Goal: Task Accomplishment & Management: Use online tool/utility

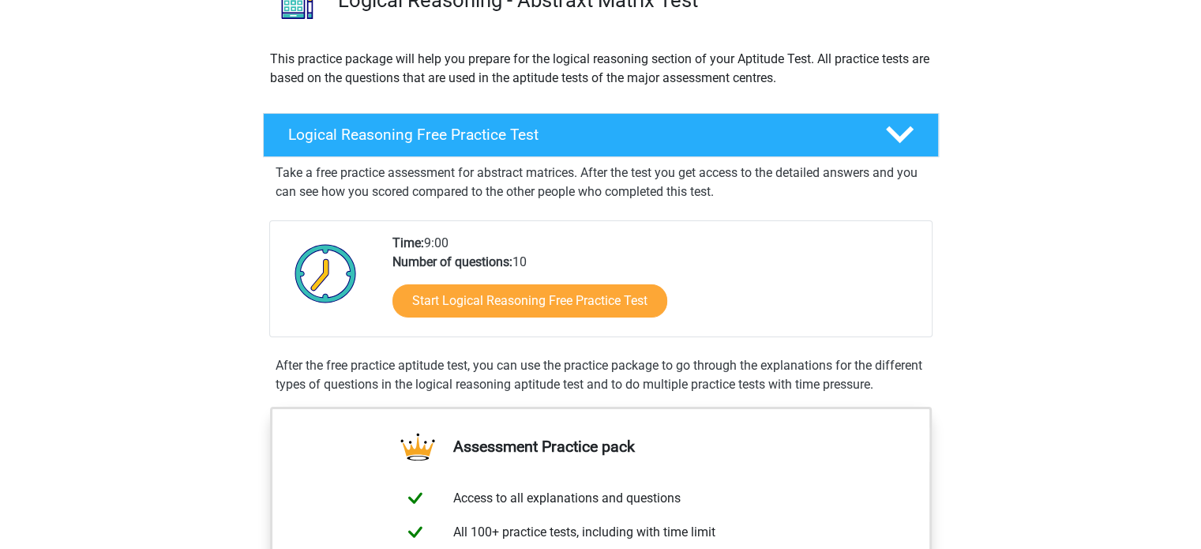
scroll to position [158, 0]
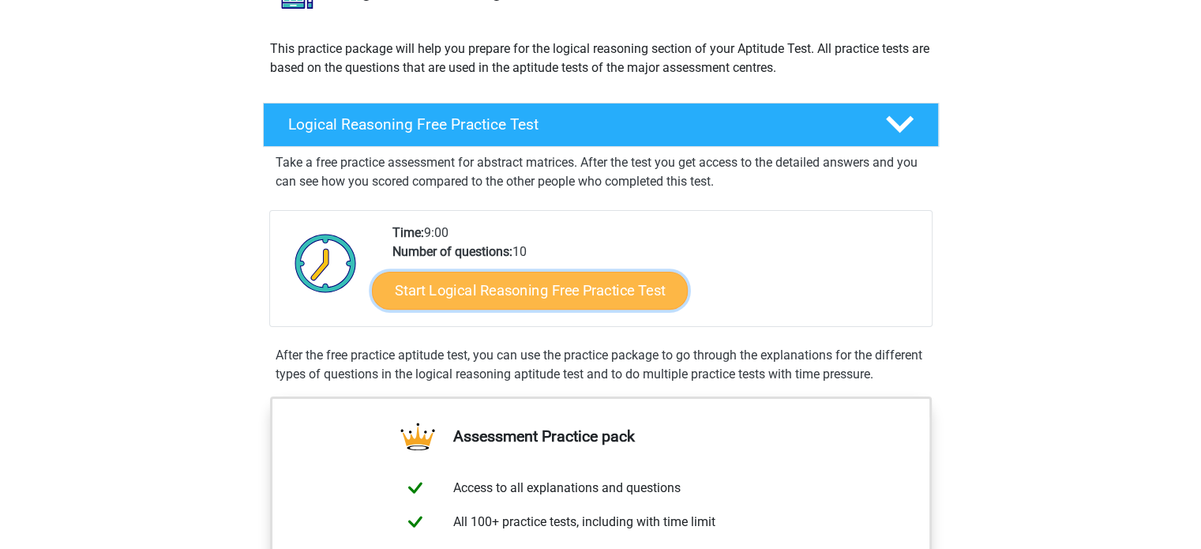
click at [578, 293] on link "Start Logical Reasoning Free Practice Test" at bounding box center [530, 290] width 316 height 38
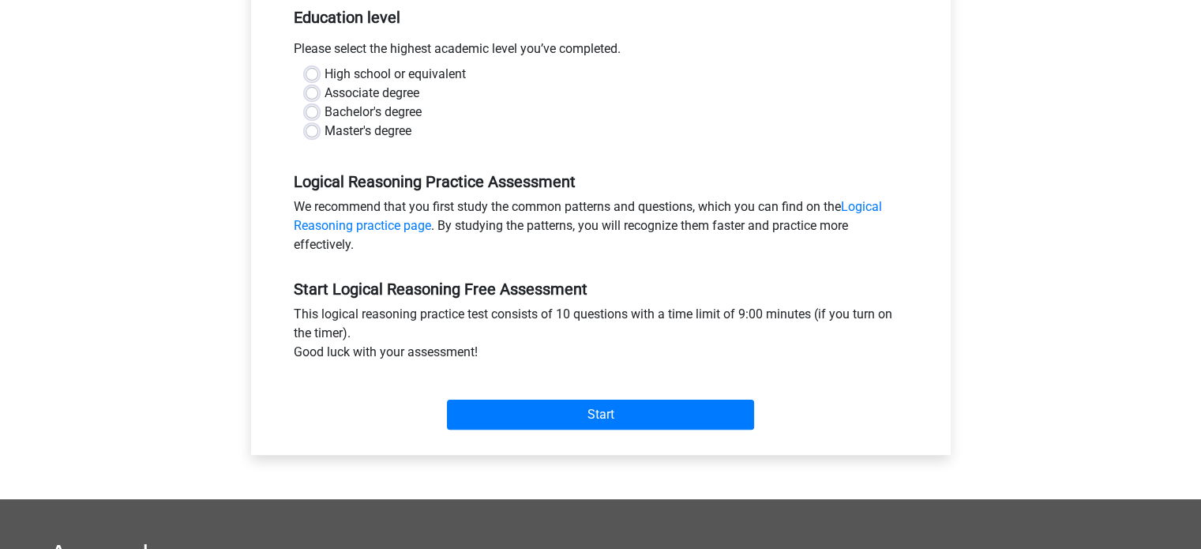
scroll to position [553, 0]
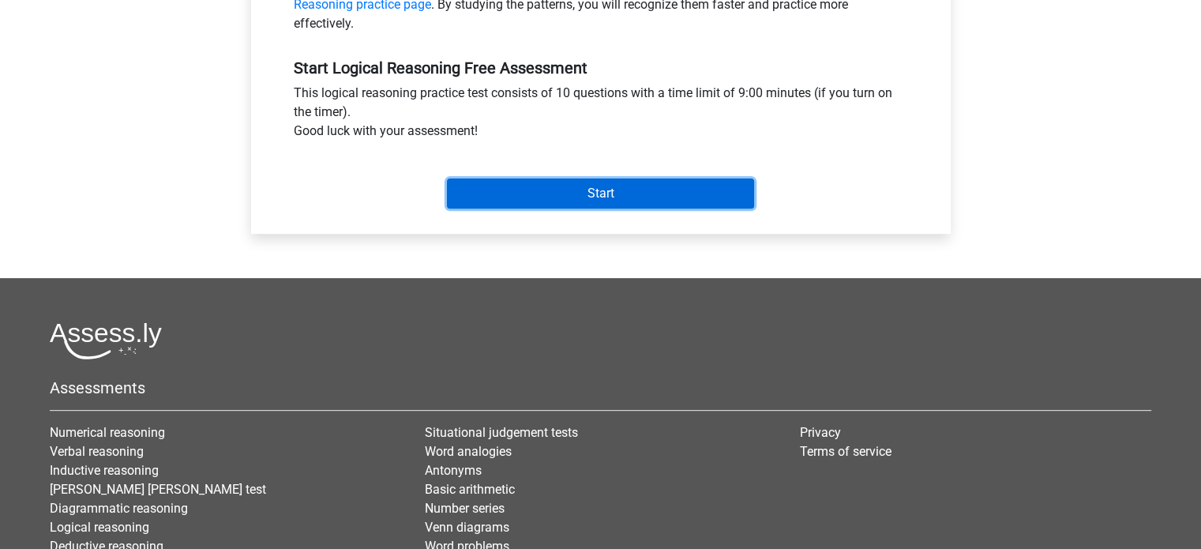
click at [598, 190] on input "Start" at bounding box center [600, 193] width 307 height 30
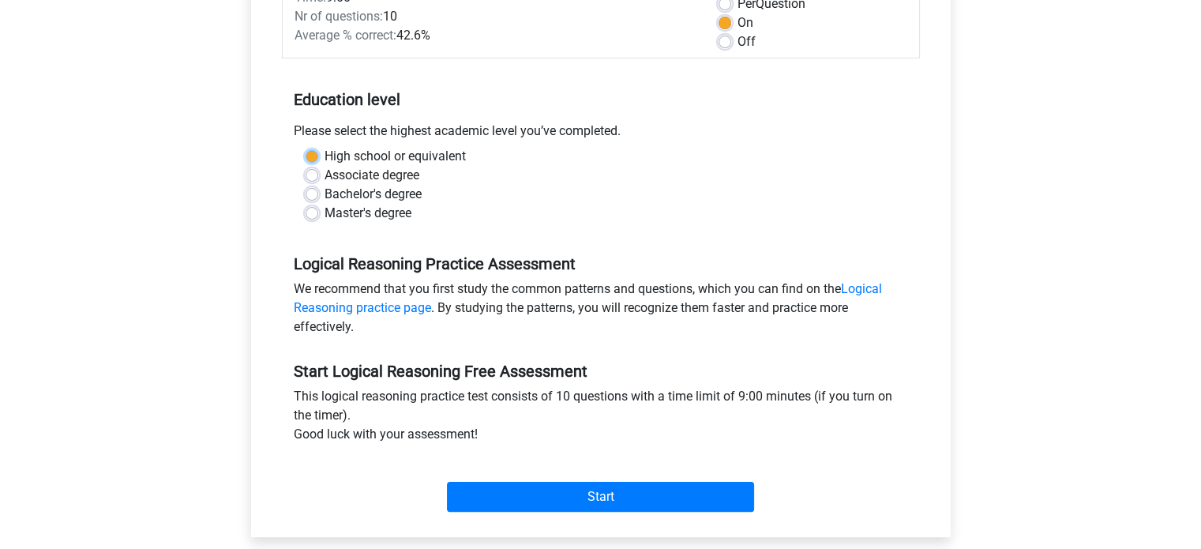
scroll to position [317, 0]
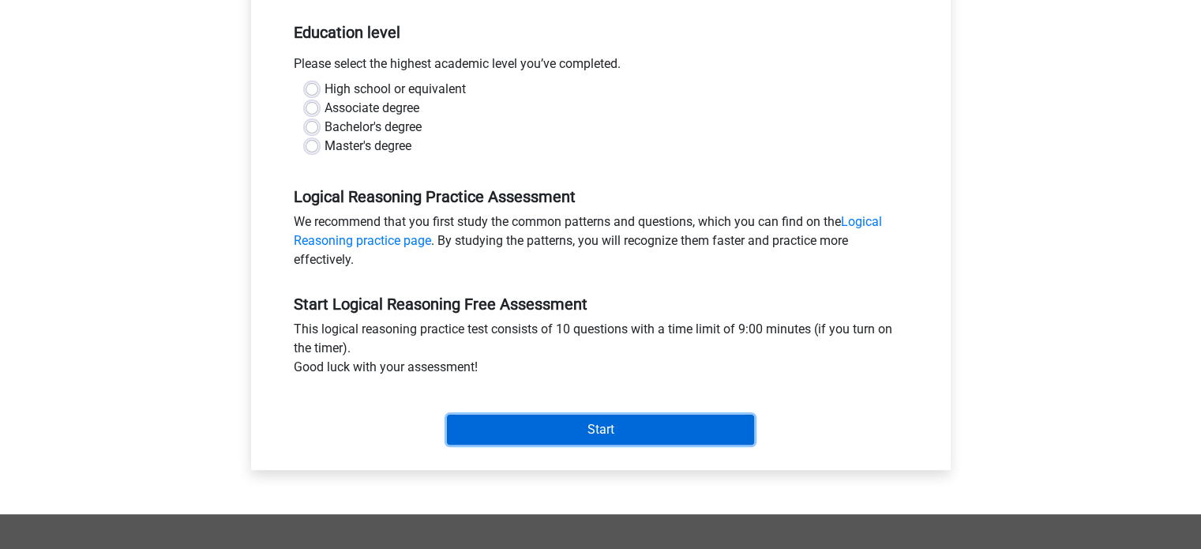
click at [587, 426] on input "Start" at bounding box center [600, 430] width 307 height 30
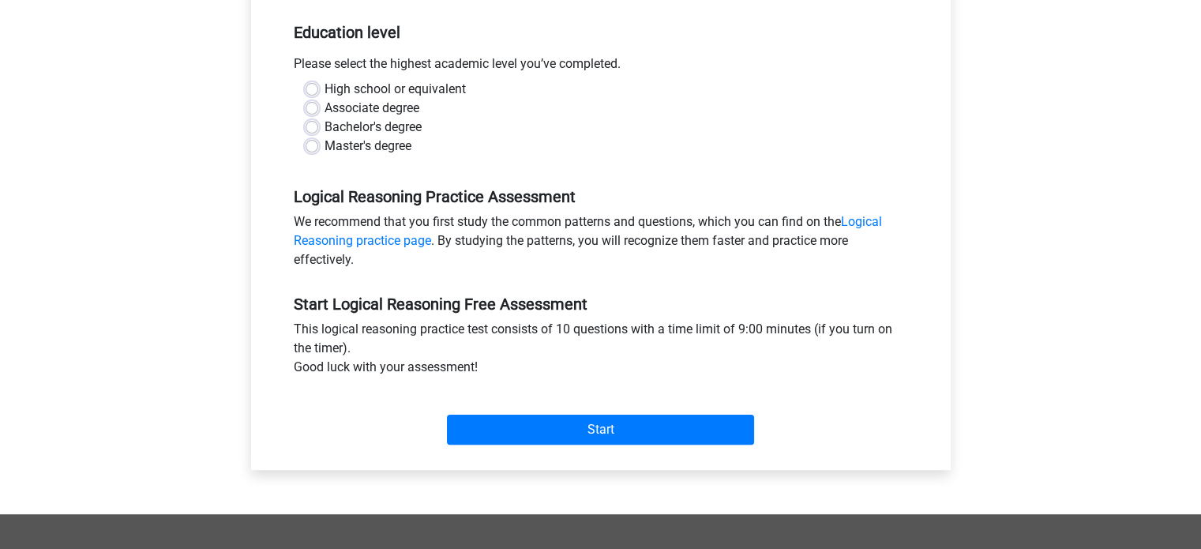
click at [336, 91] on label "High school or equivalent" at bounding box center [395, 89] width 141 height 19
click at [318, 91] on input "High school or equivalent" at bounding box center [312, 88] width 13 height 16
radio input "true"
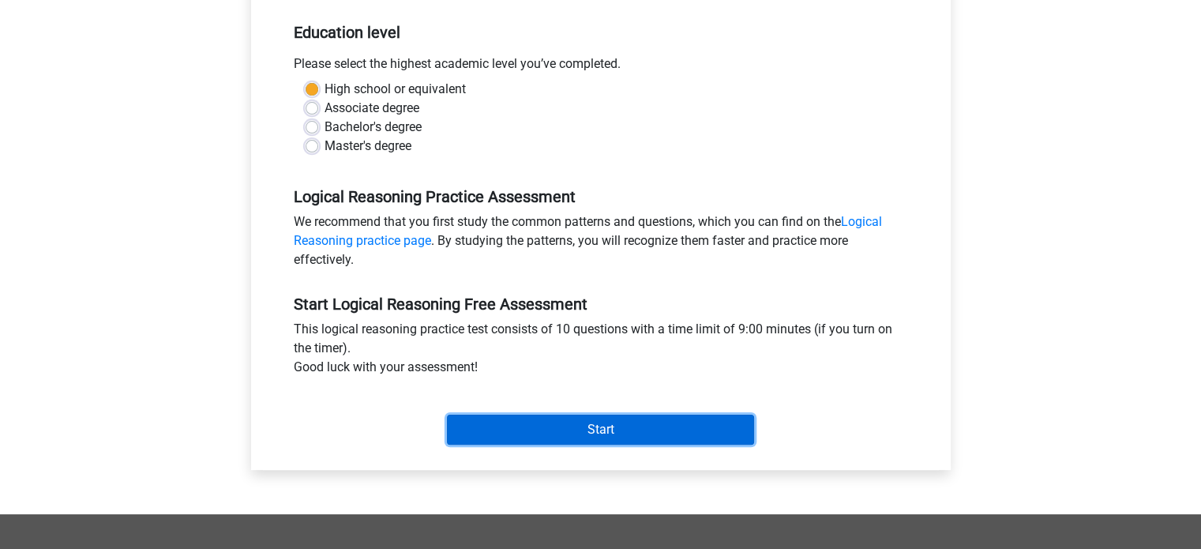
click at [541, 417] on input "Start" at bounding box center [600, 430] width 307 height 30
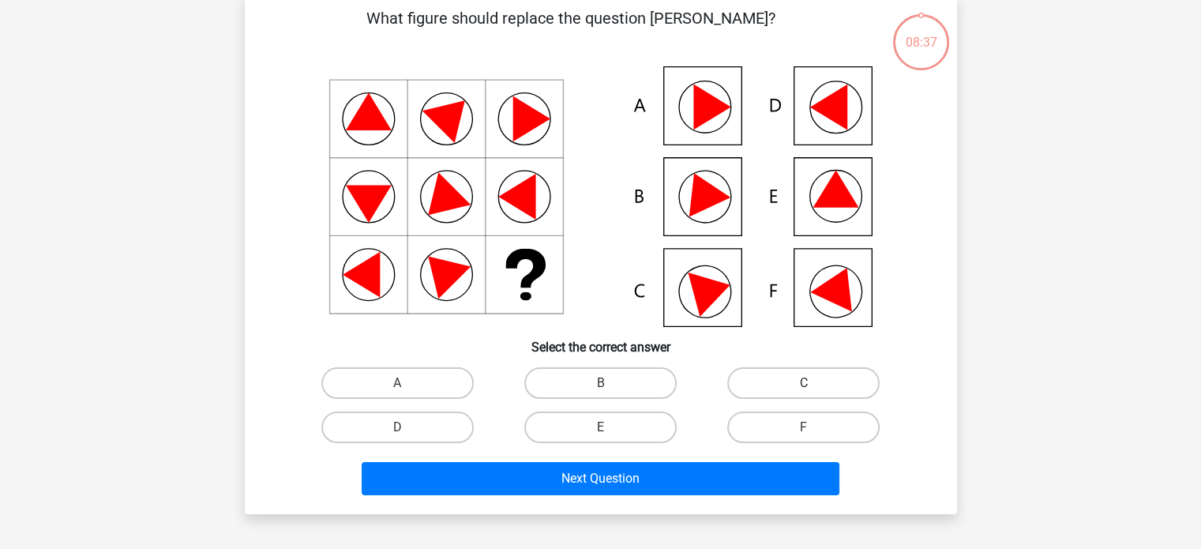
scroll to position [395, 0]
